Goal: Complete application form: Complete application form

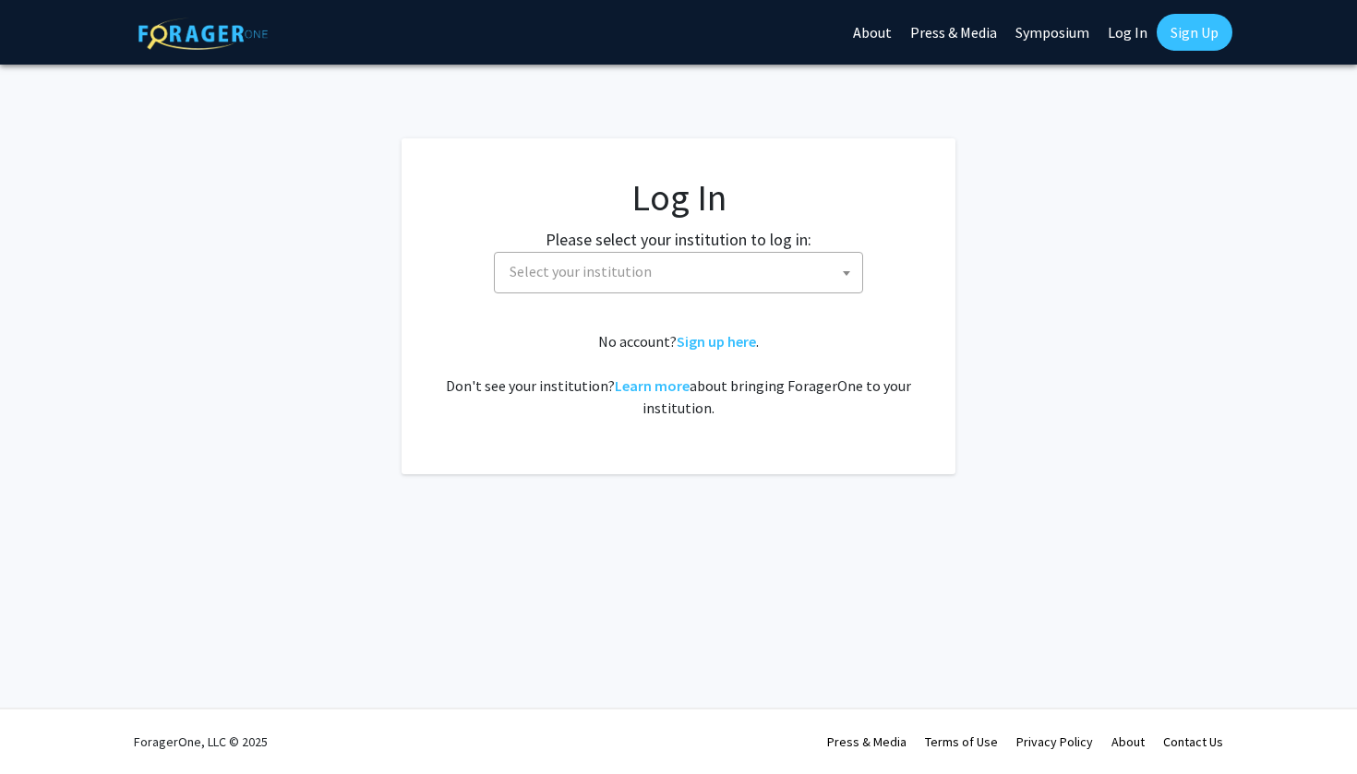
select select
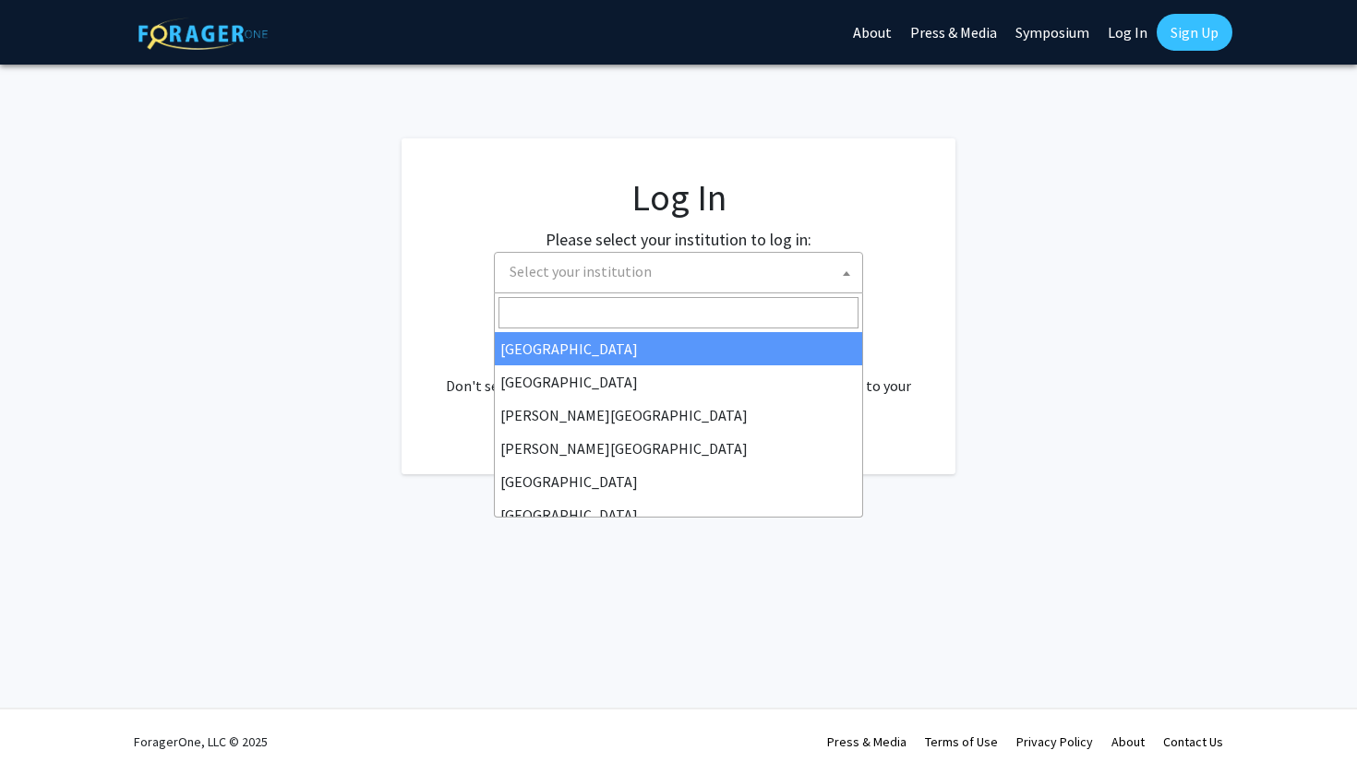
click at [785, 257] on span "Select your institution" at bounding box center [682, 272] width 360 height 38
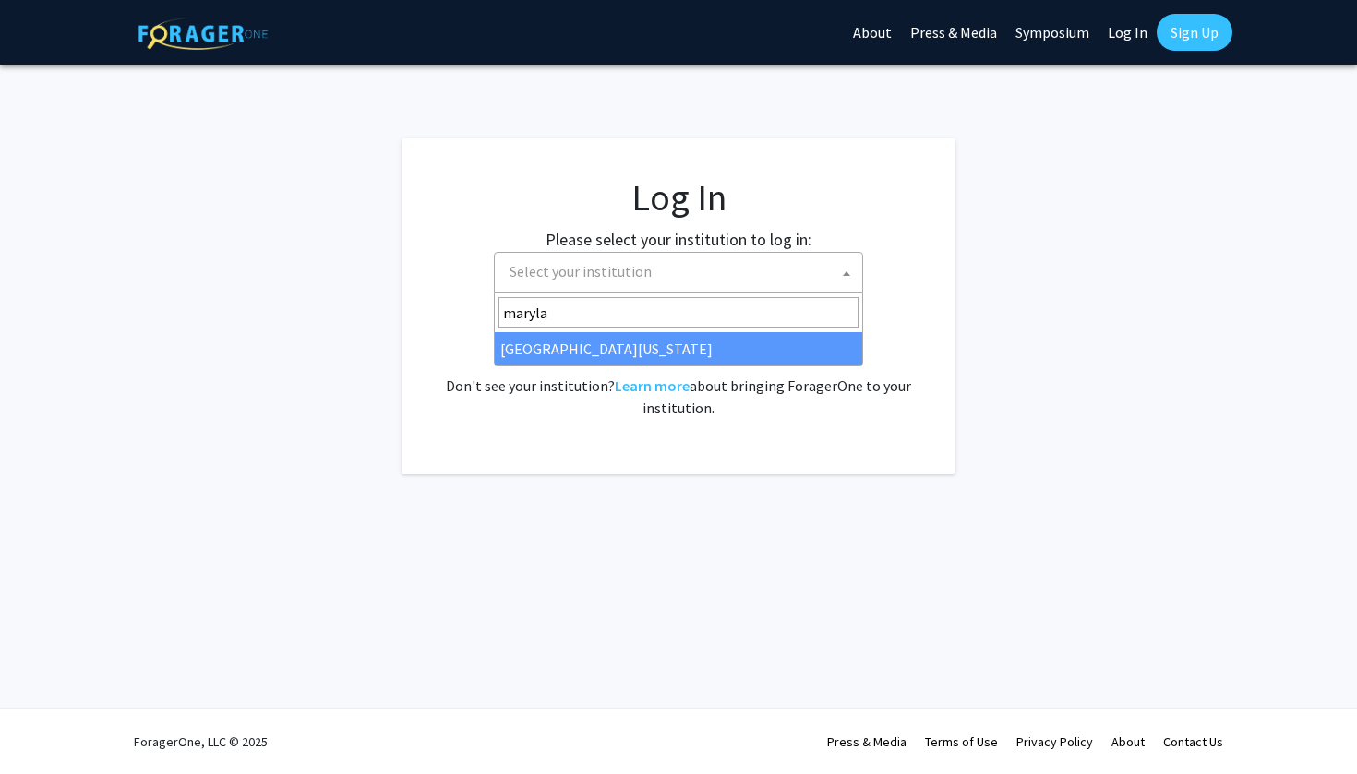
type input "maryla"
select select "31"
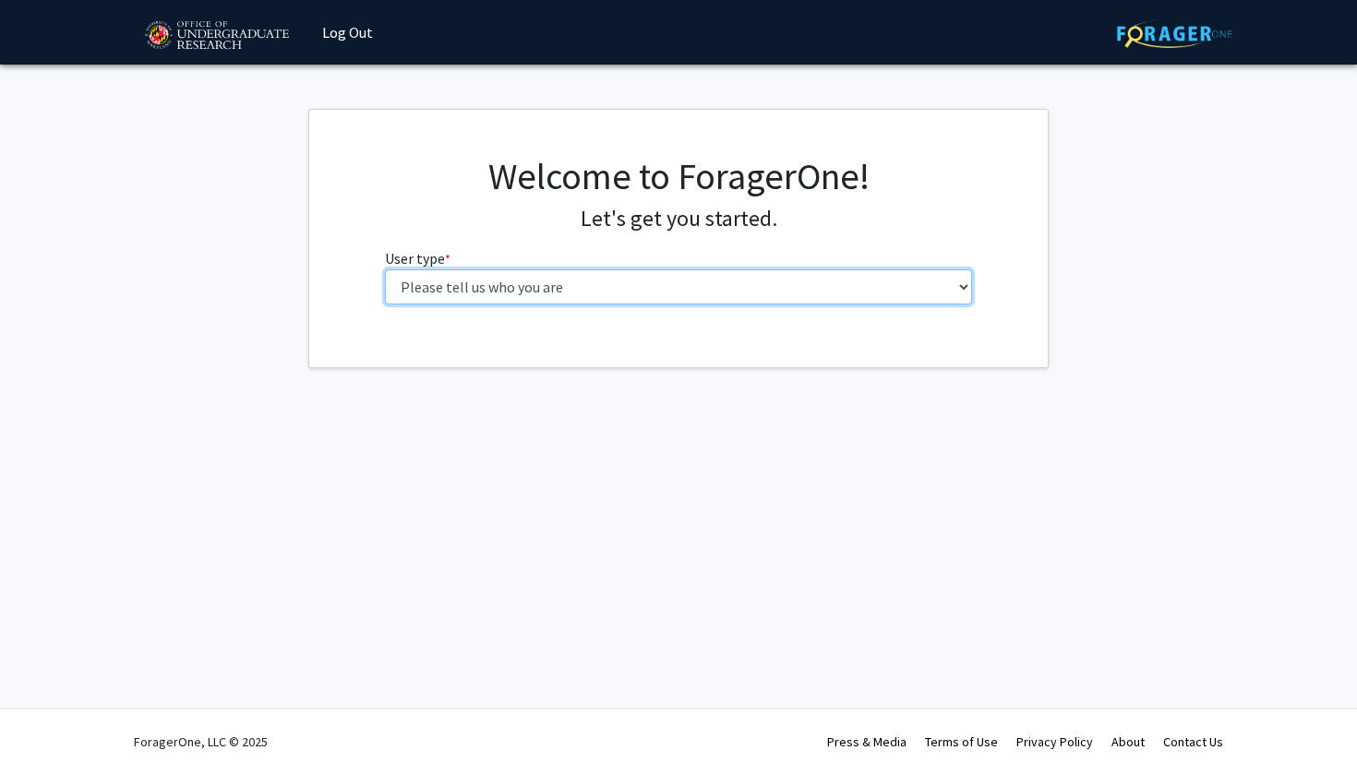
select select "1: undergrad"
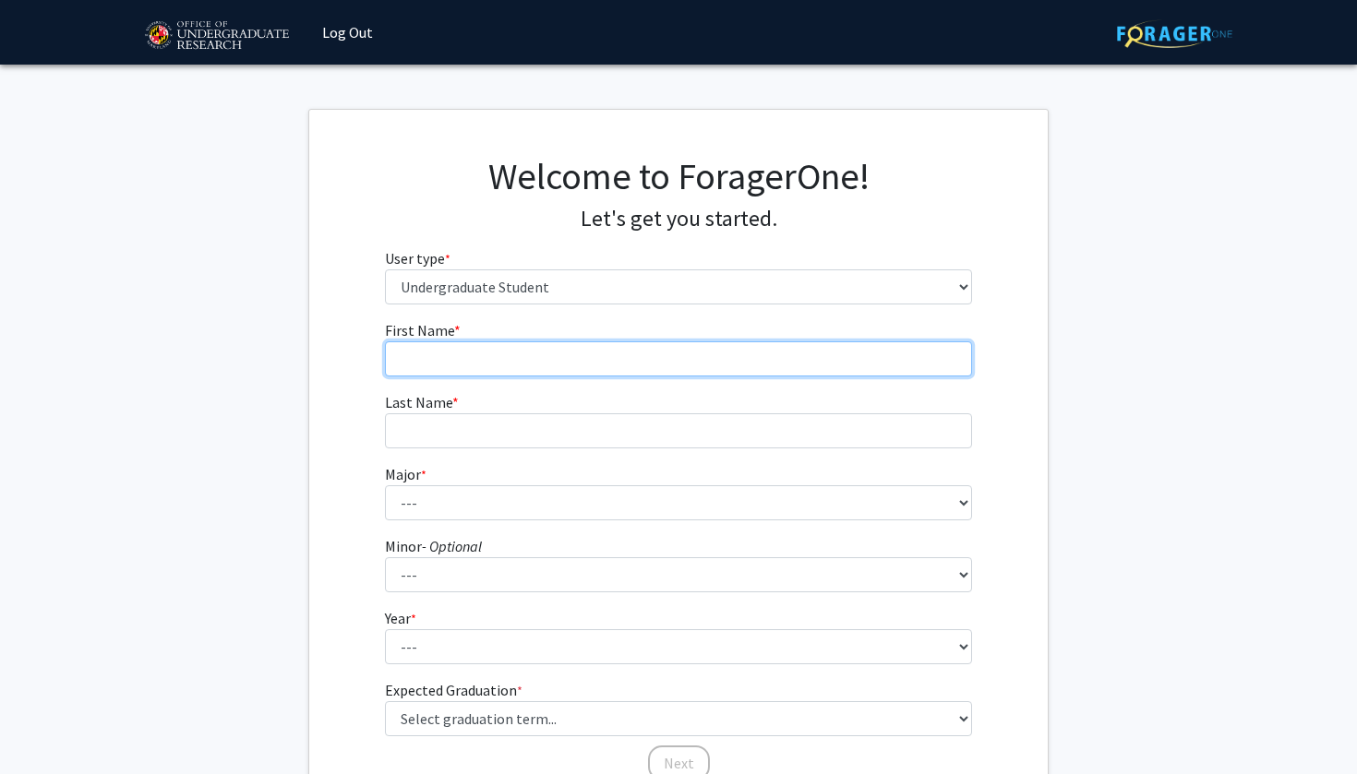
click at [486, 348] on input "First Name * required" at bounding box center [679, 359] width 588 height 35
type input "[PERSON_NAME]"
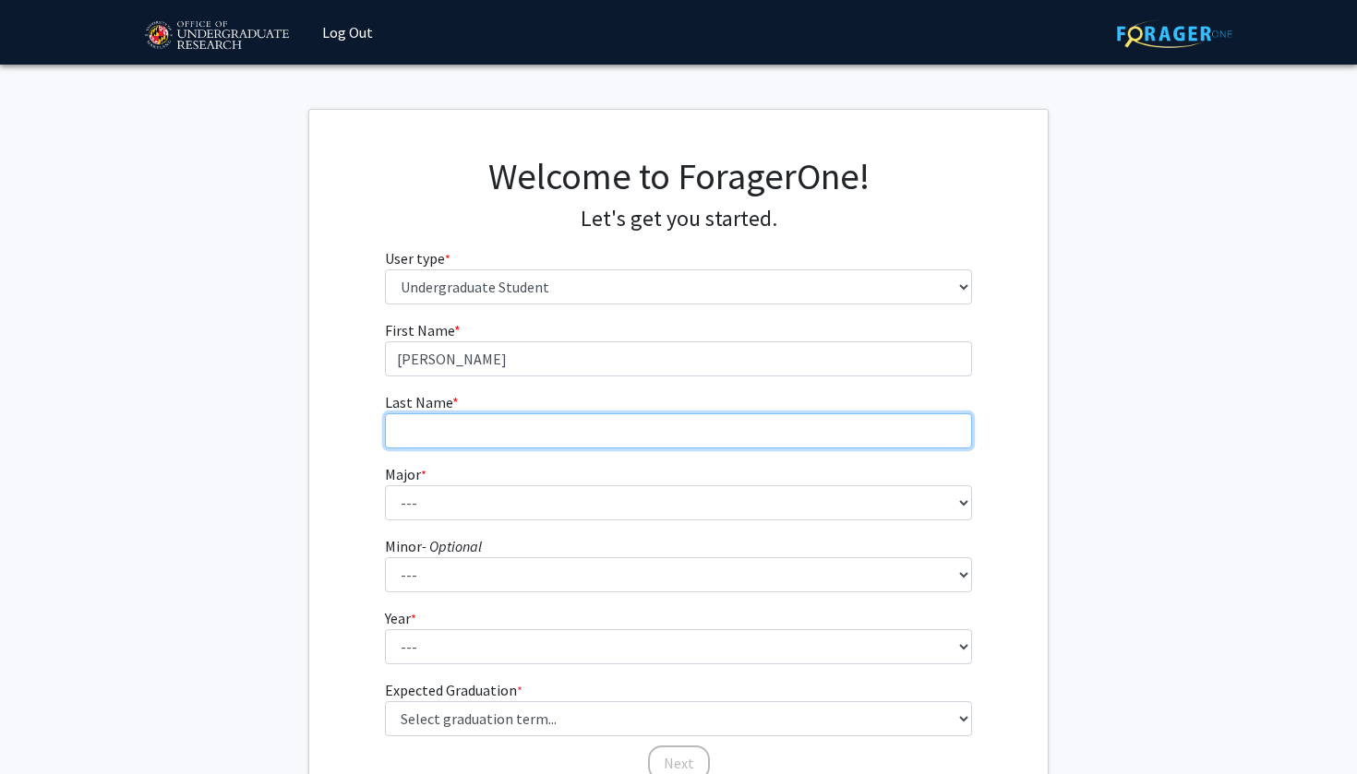
click at [504, 426] on input "Last Name * required" at bounding box center [679, 431] width 588 height 35
type input "[PERSON_NAME]"
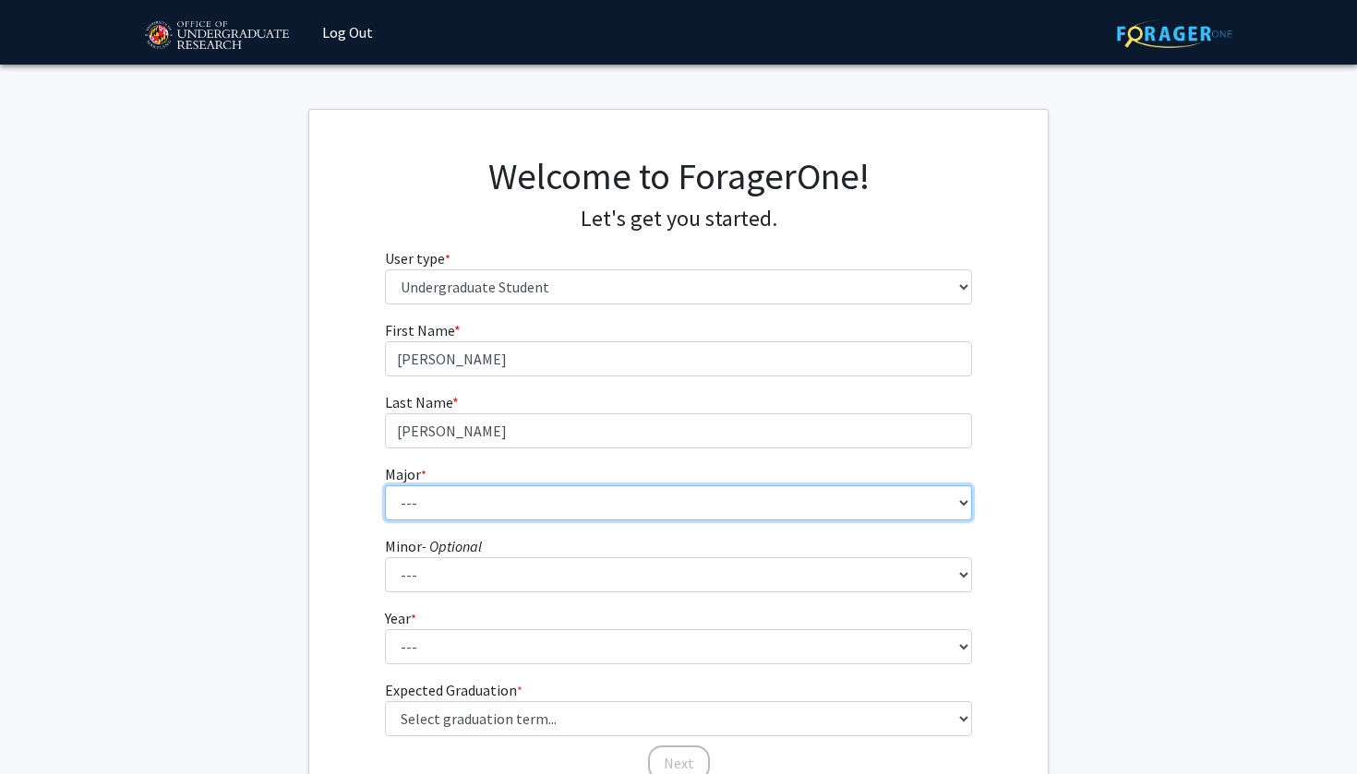
select select "83: 2384"
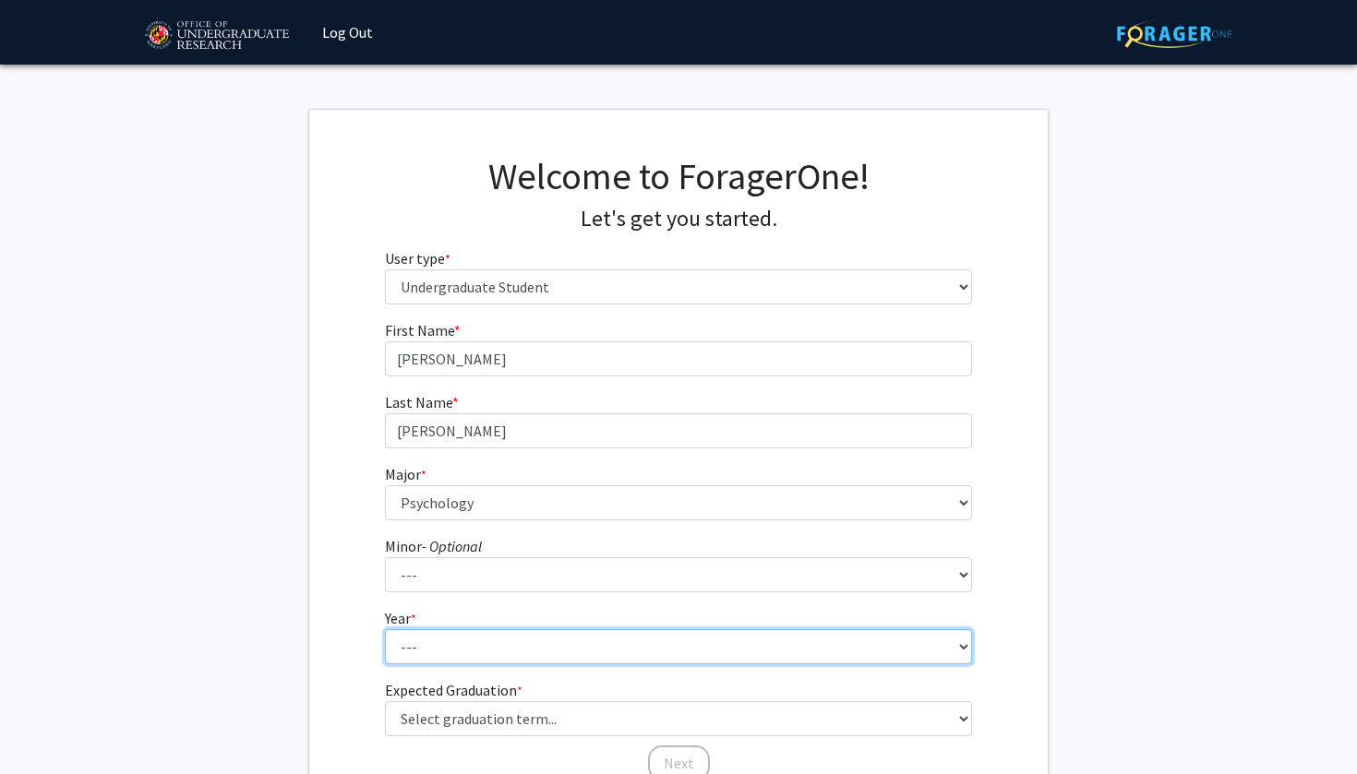
select select "1: first-year"
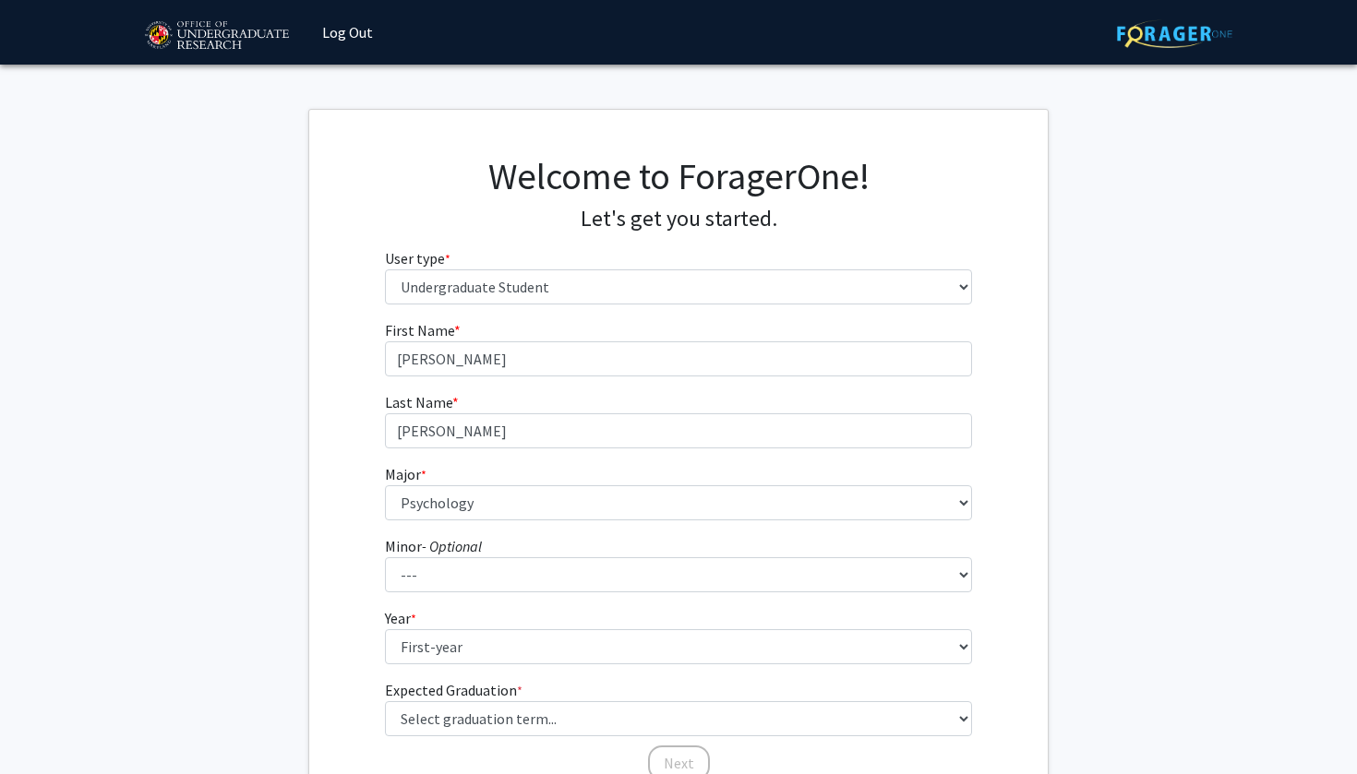
click at [351, 618] on div "First Name * required [PERSON_NAME] Last Name * required [PERSON_NAME] Major * …" at bounding box center [678, 550] width 738 height 463
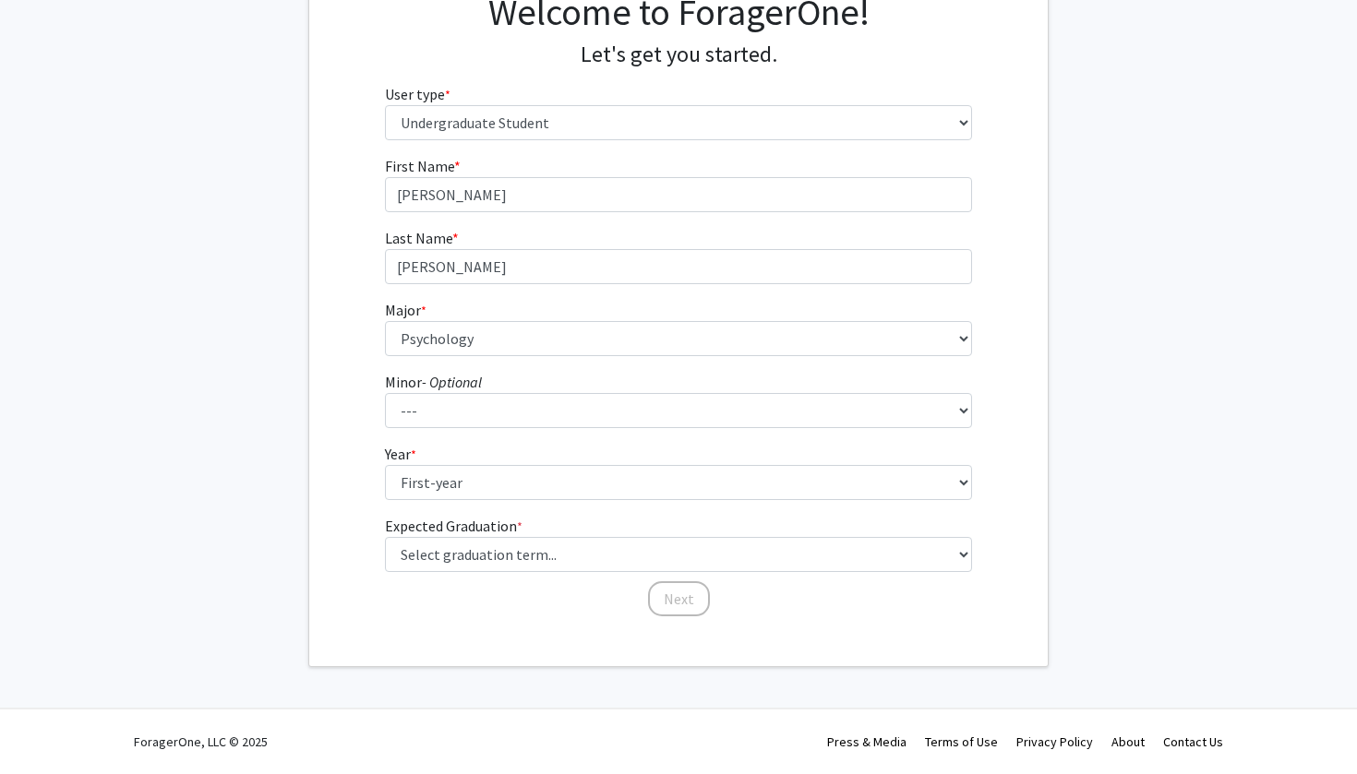
scroll to position [163, 0]
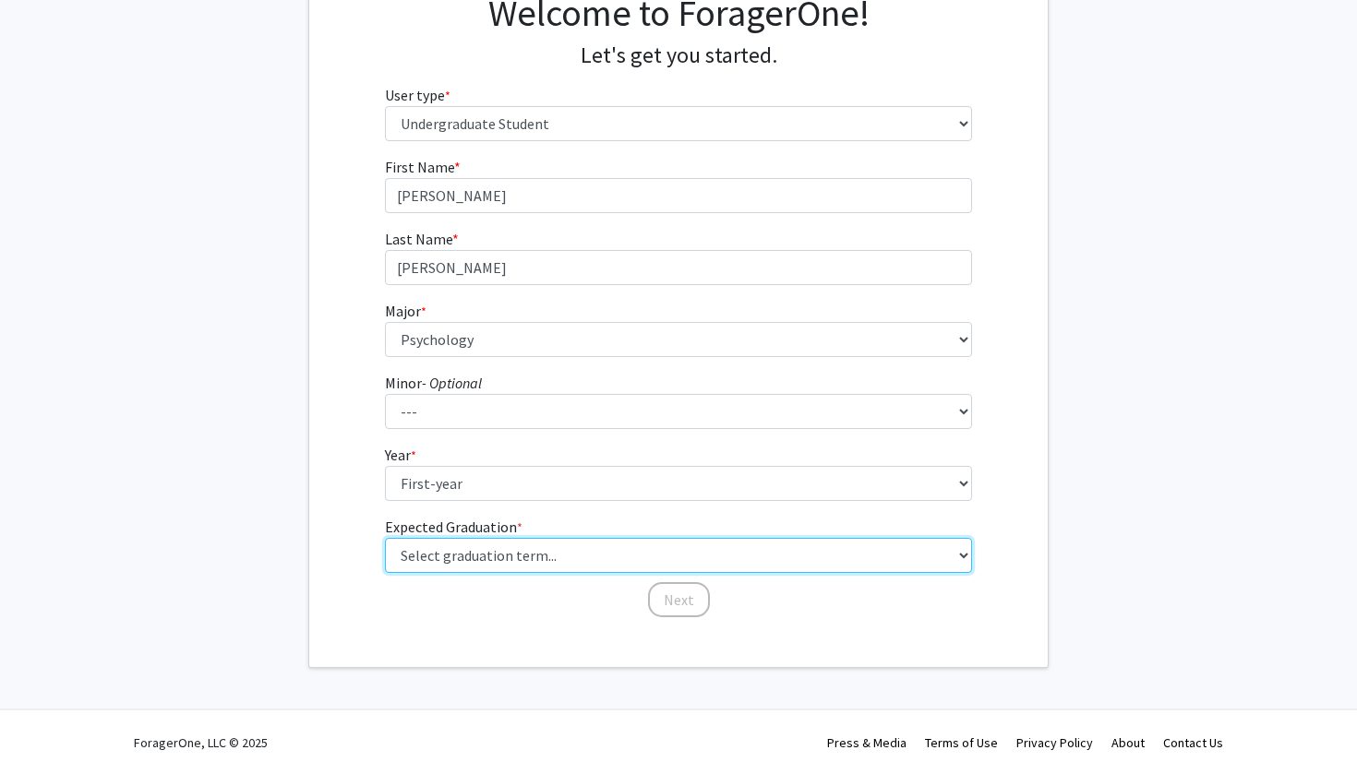
select select "17: spring_2029"
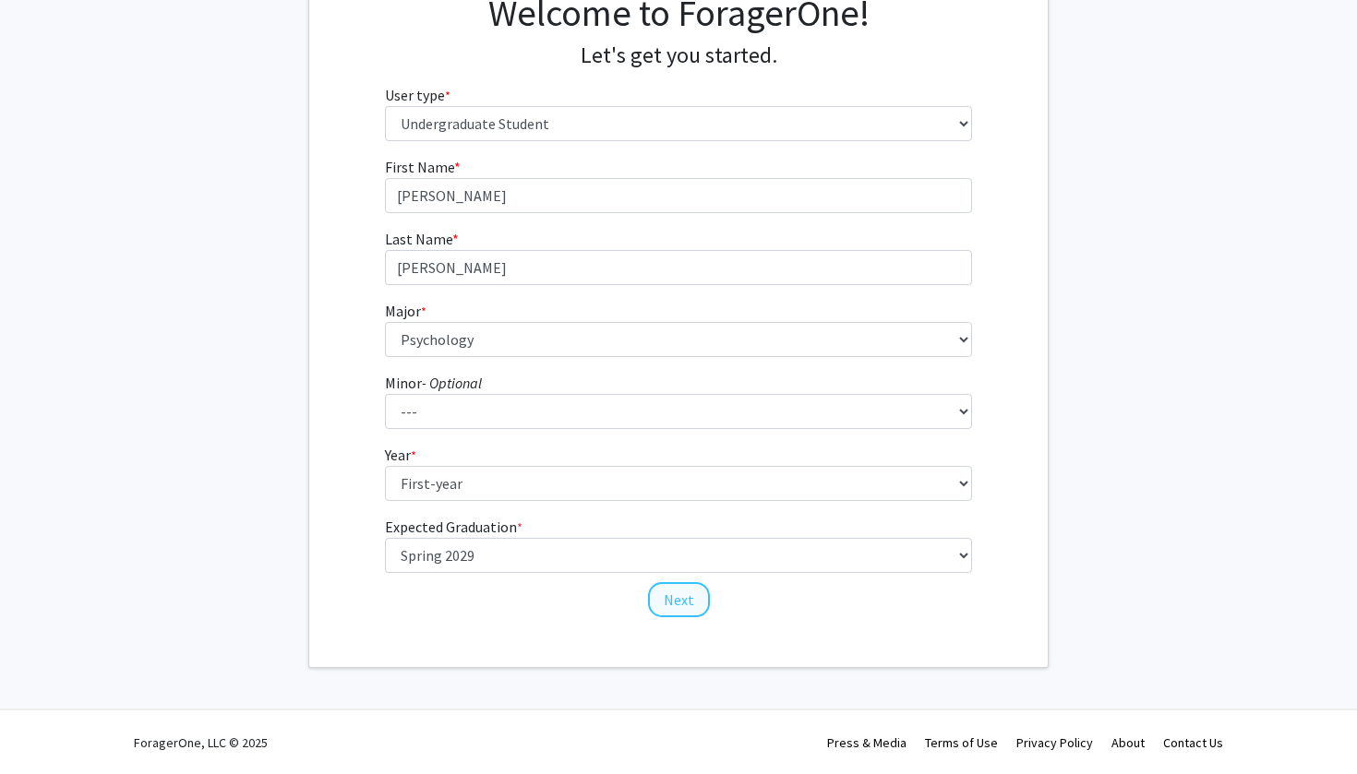
click at [688, 606] on button "Next" at bounding box center [679, 599] width 62 height 35
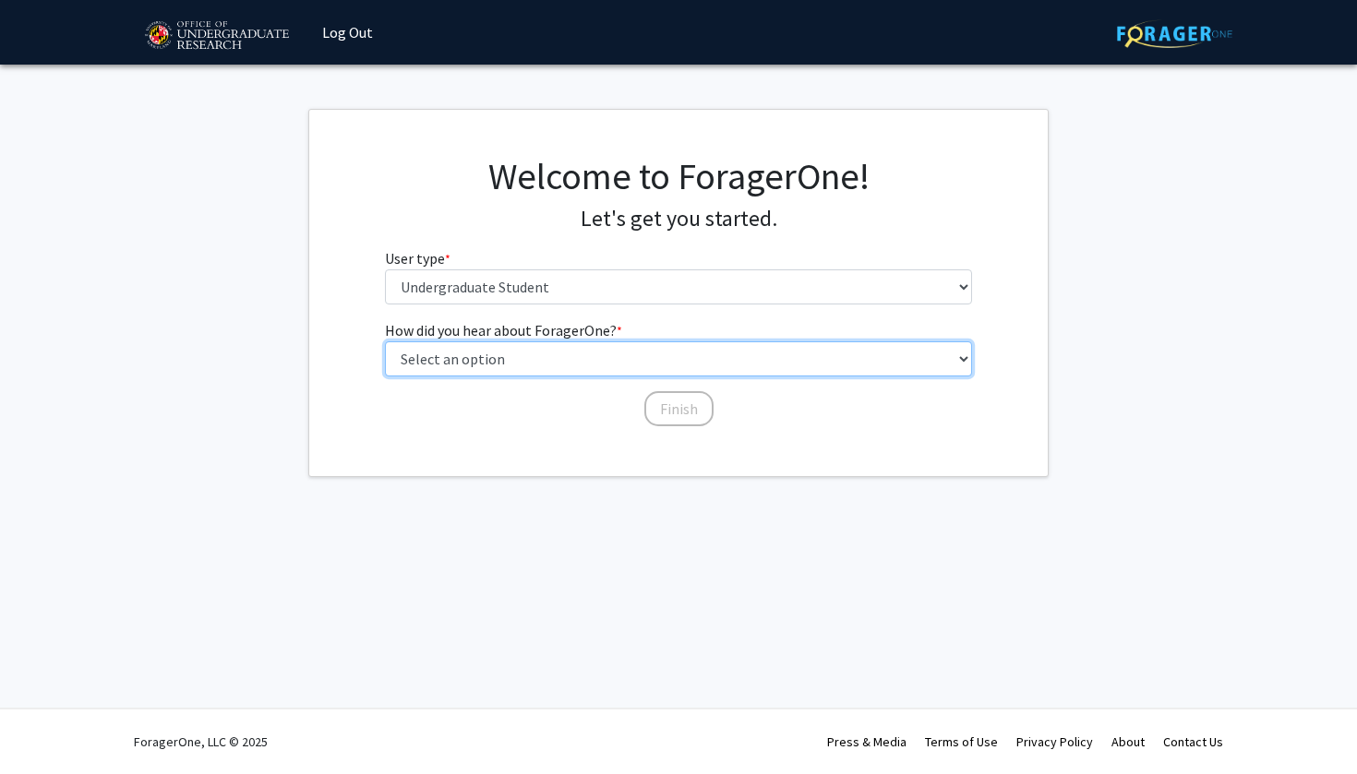
select select "1: peer_recommendation"
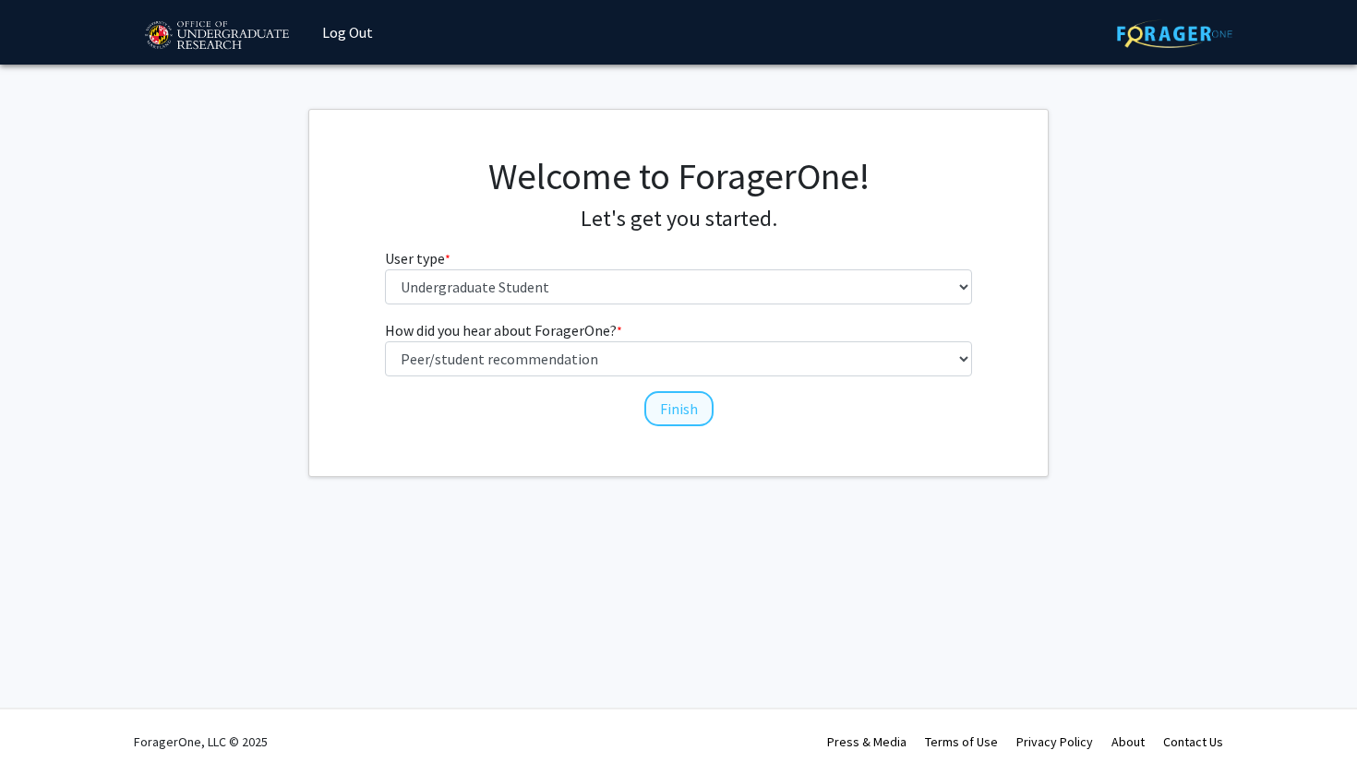
click at [682, 411] on button "Finish" at bounding box center [678, 408] width 69 height 35
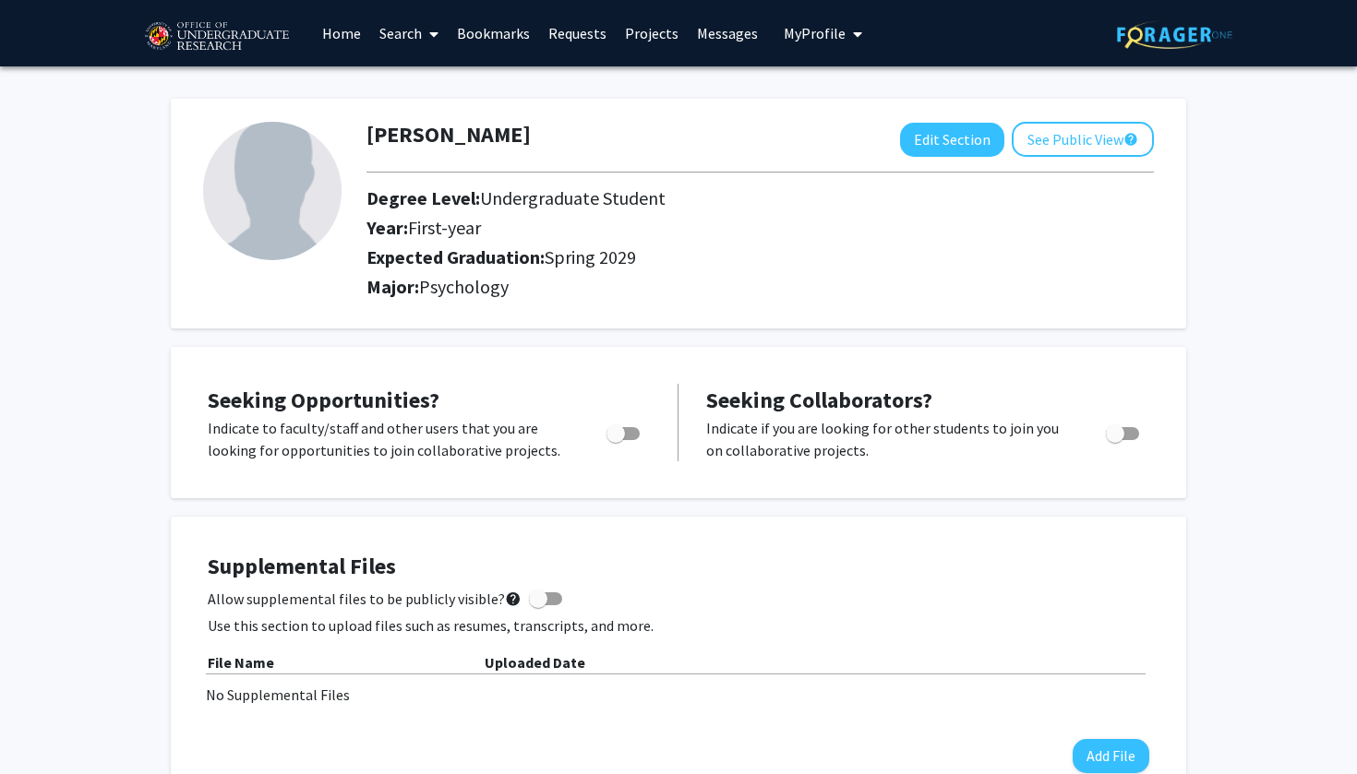
click at [632, 433] on span "Toggle" at bounding box center [622, 433] width 33 height 13
click at [616, 440] on input "Are you actively seeking opportunities?" at bounding box center [615, 440] width 1 height 1
checkbox input "true"
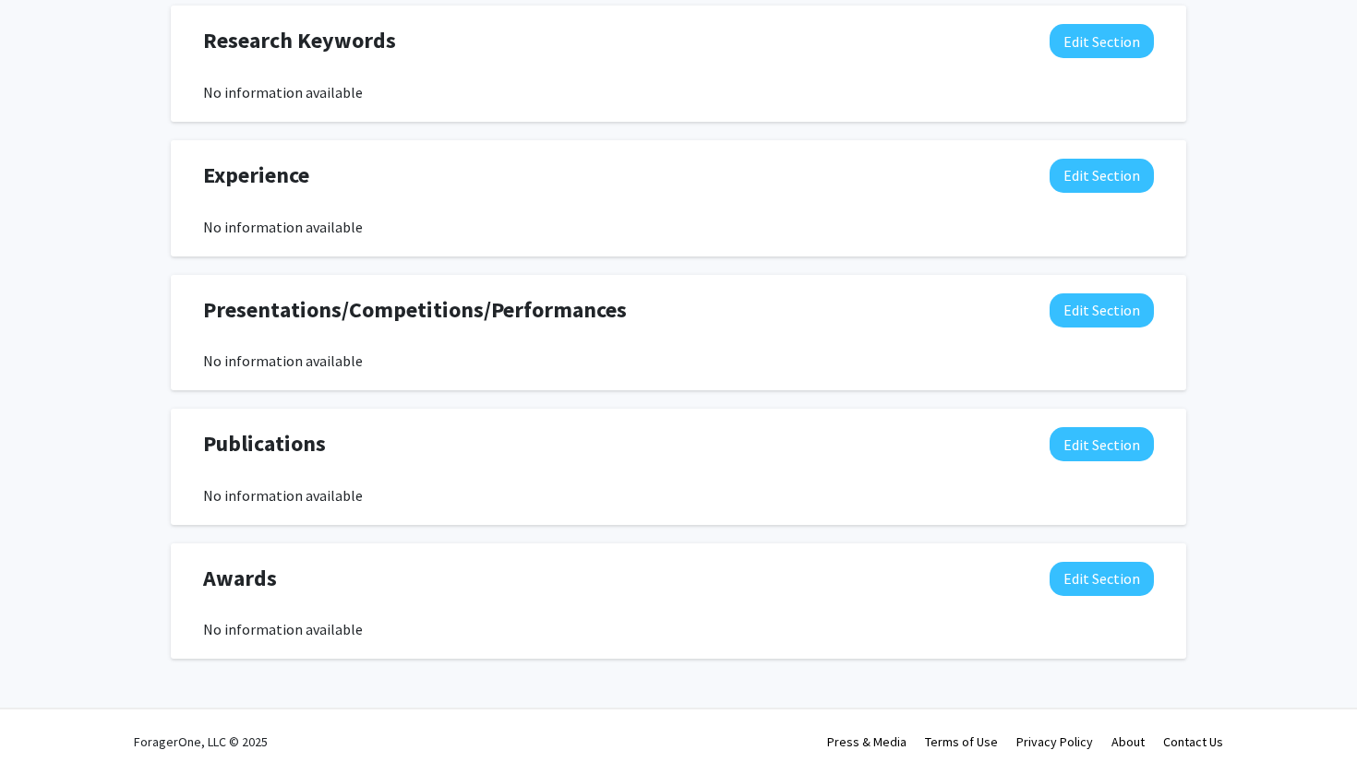
scroll to position [960, 0]
click at [1075, 434] on button "Edit Section" at bounding box center [1101, 444] width 104 height 34
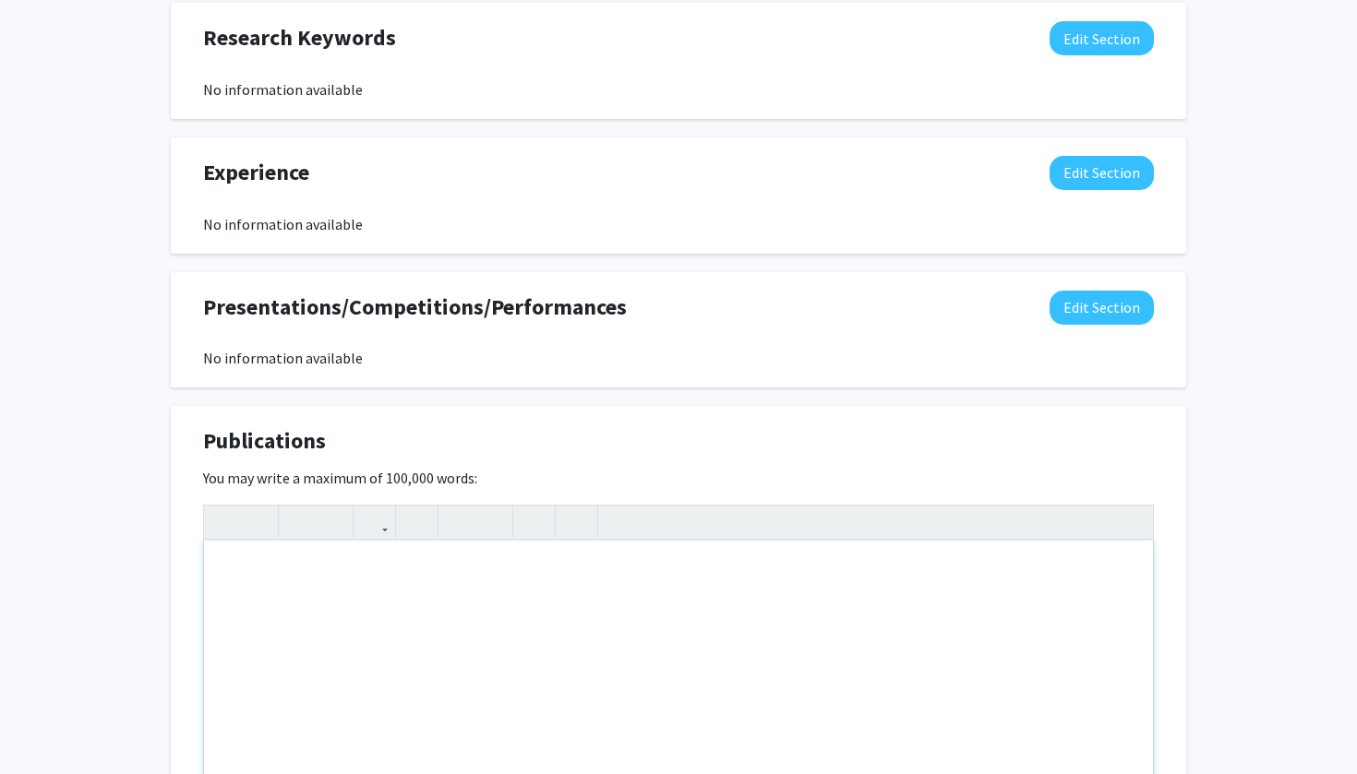
click at [1134, 513] on div "Insert link Remove link" at bounding box center [678, 662] width 951 height 314
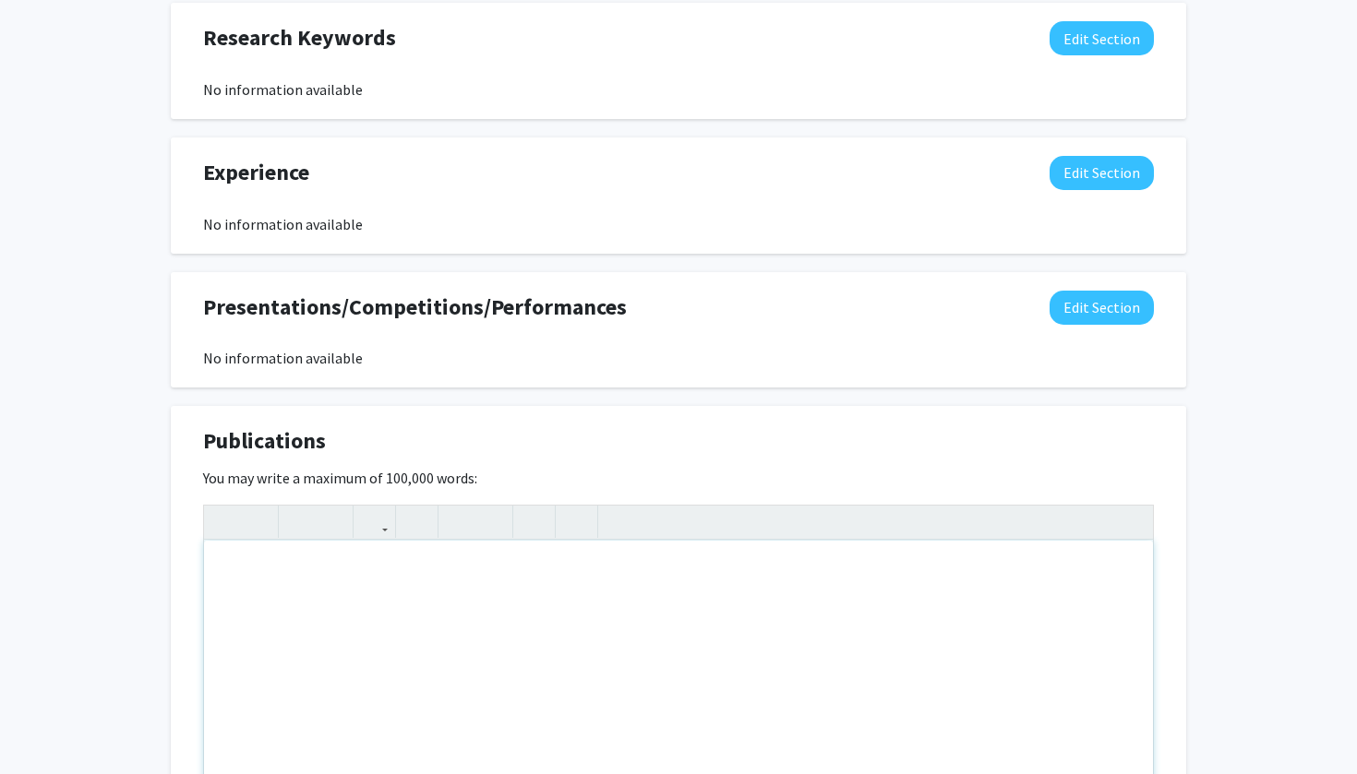
scroll to position [1255, 0]
